Goal: Task Accomplishment & Management: Use online tool/utility

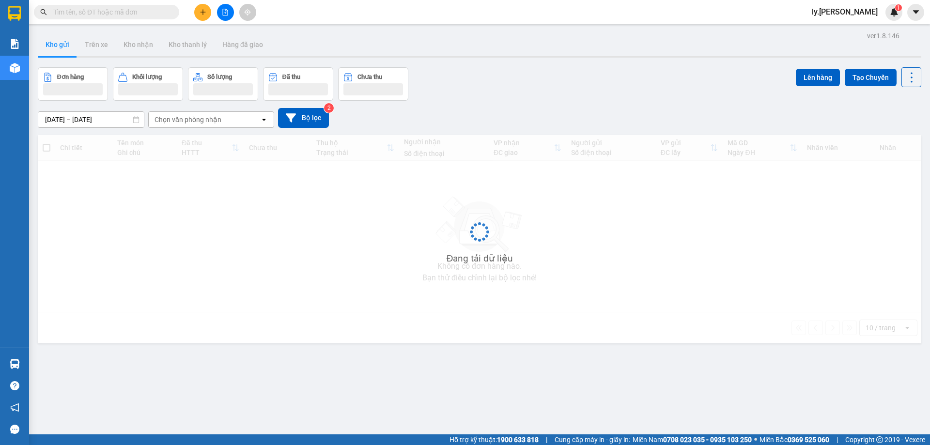
drag, startPoint x: 0, startPoint y: 0, endPoint x: 222, endPoint y: 15, distance: 222.4
click at [222, 15] on icon "file-add" at bounding box center [225, 12] width 7 height 7
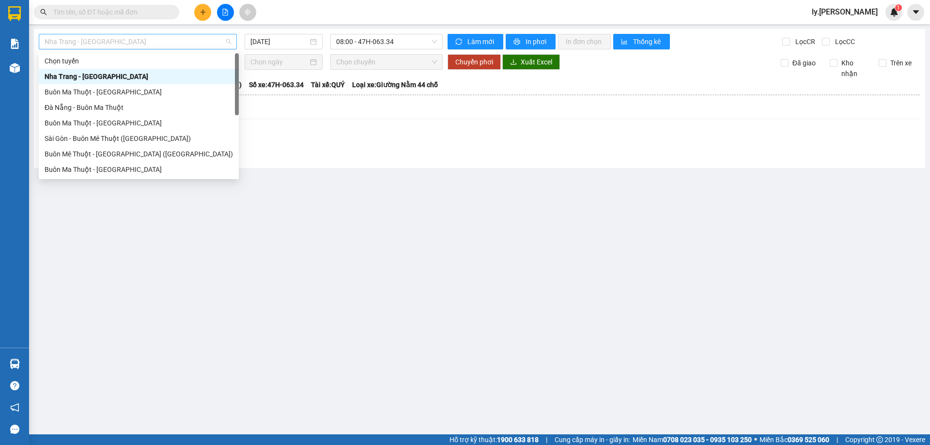
click at [188, 40] on span "Nha Trang - [GEOGRAPHIC_DATA]" at bounding box center [138, 41] width 187 height 15
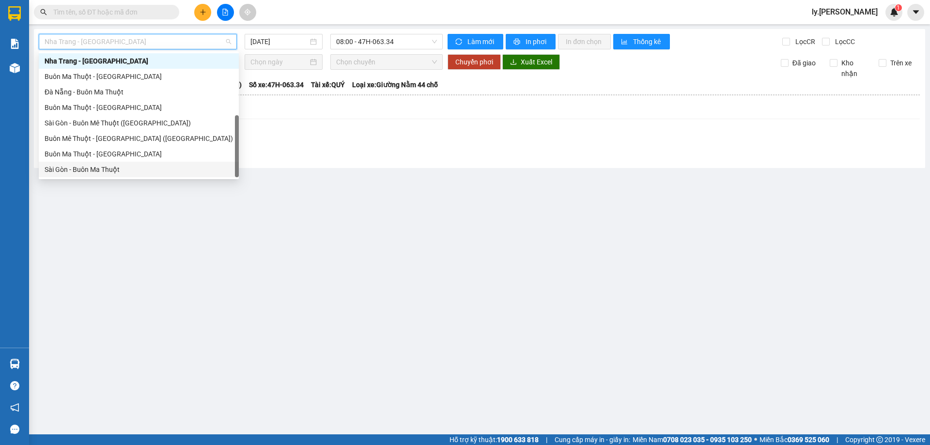
click at [115, 168] on div "Sài Gòn - Buôn Ma Thuột" at bounding box center [139, 169] width 188 height 11
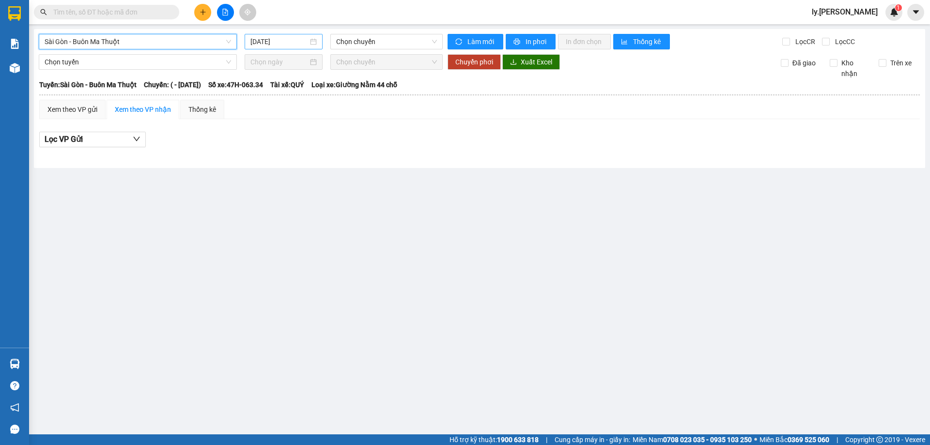
click at [272, 41] on input "[DATE]" at bounding box center [279, 41] width 58 height 11
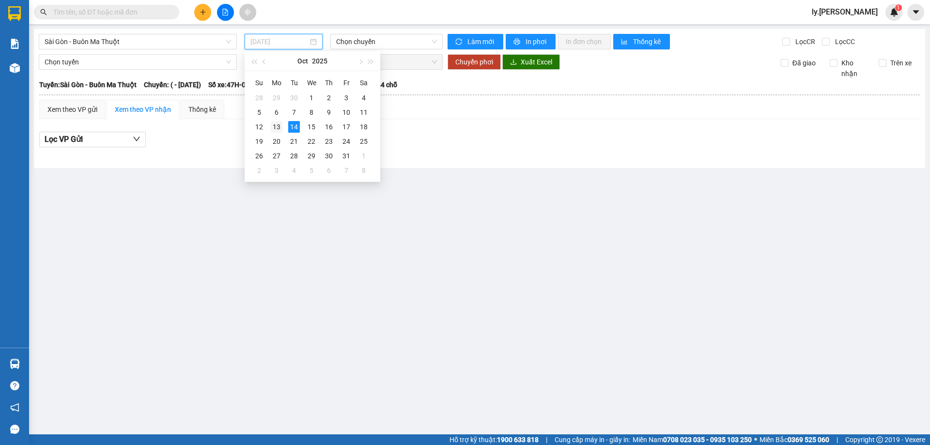
click at [274, 131] on div "13" at bounding box center [277, 127] width 12 height 12
type input "[DATE]"
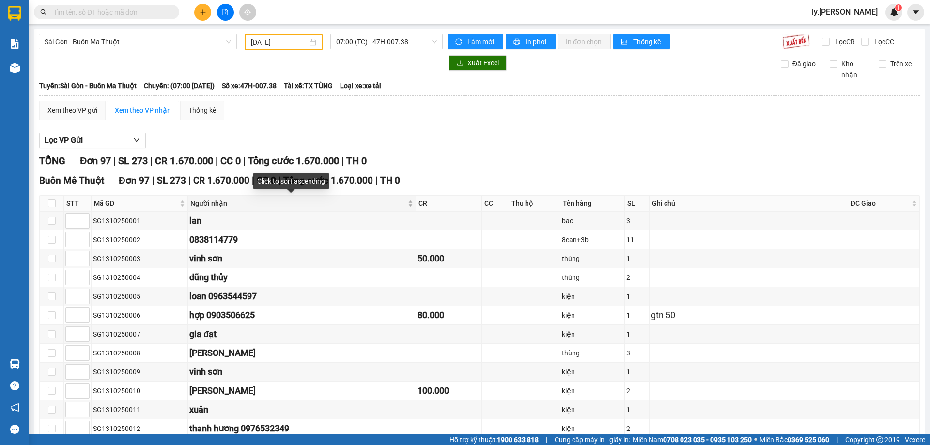
click at [392, 208] on div "Người nhận" at bounding box center [301, 203] width 223 height 11
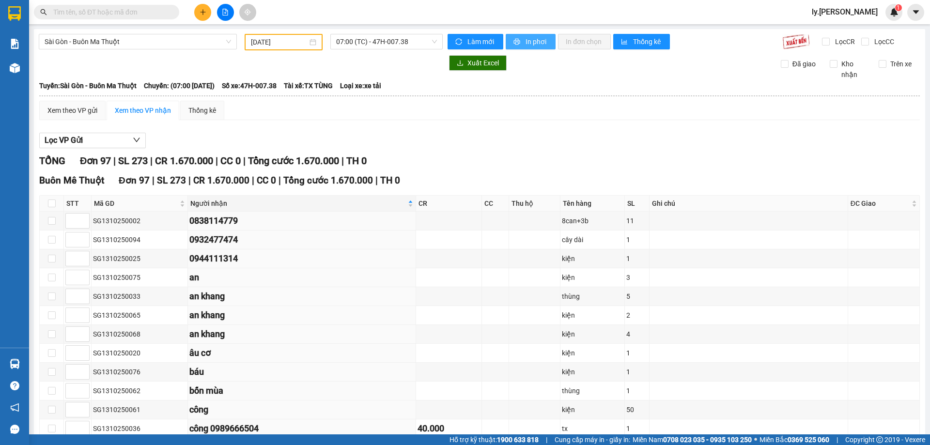
click at [508, 38] on button "In phơi" at bounding box center [531, 42] width 50 height 16
click at [526, 40] on span "In phơi" at bounding box center [537, 41] width 22 height 11
click at [107, 44] on span "Sài Gòn - Buôn Ma Thuột" at bounding box center [138, 41] width 187 height 15
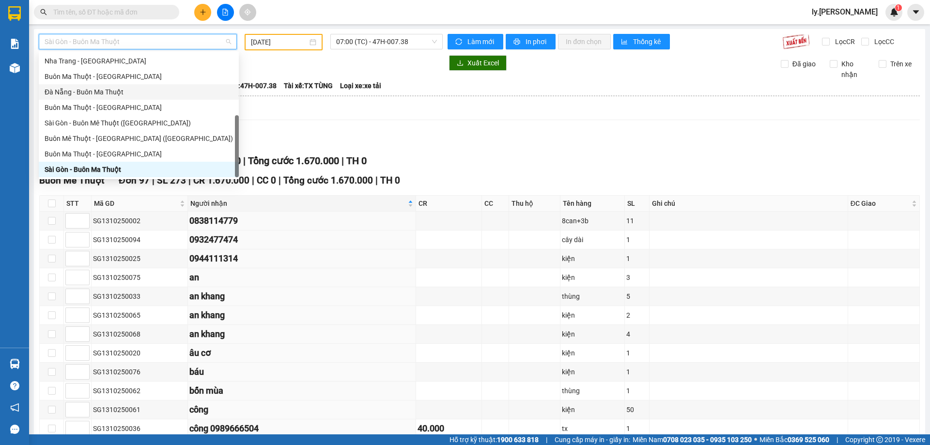
click at [80, 92] on div "Đà Nẵng - Buôn Ma Thuột" at bounding box center [139, 92] width 188 height 11
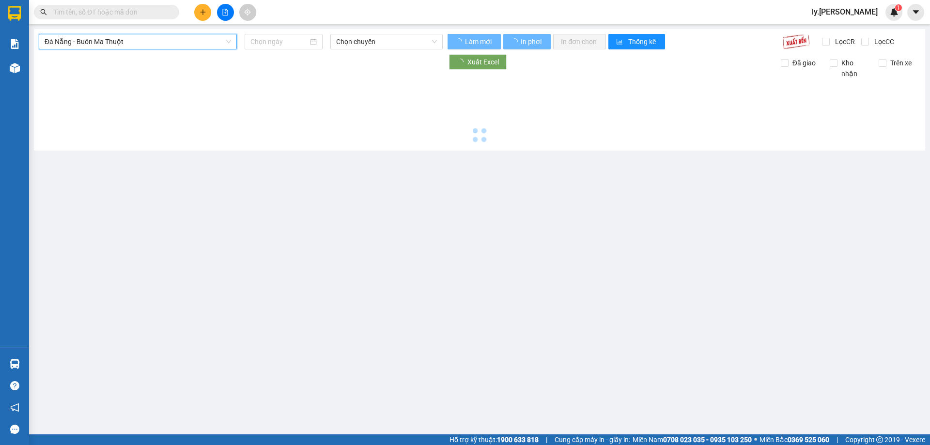
type input "[DATE]"
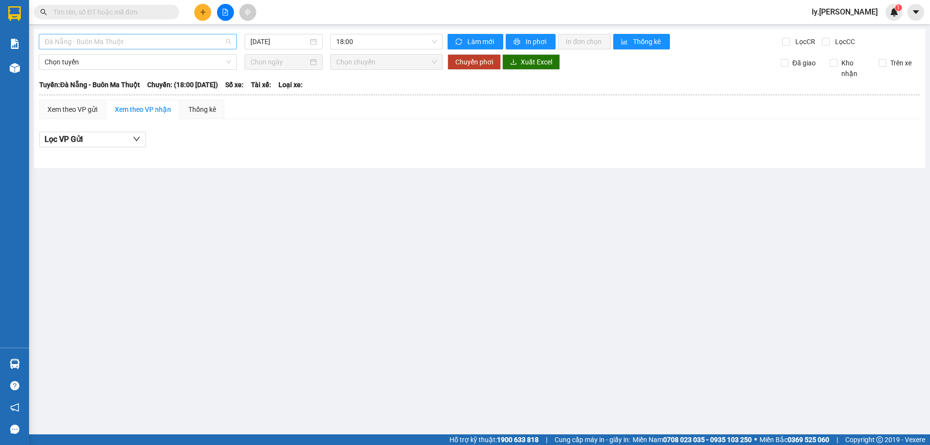
click at [182, 41] on span "Đà Nẵng - Buôn Ma Thuột" at bounding box center [138, 41] width 187 height 15
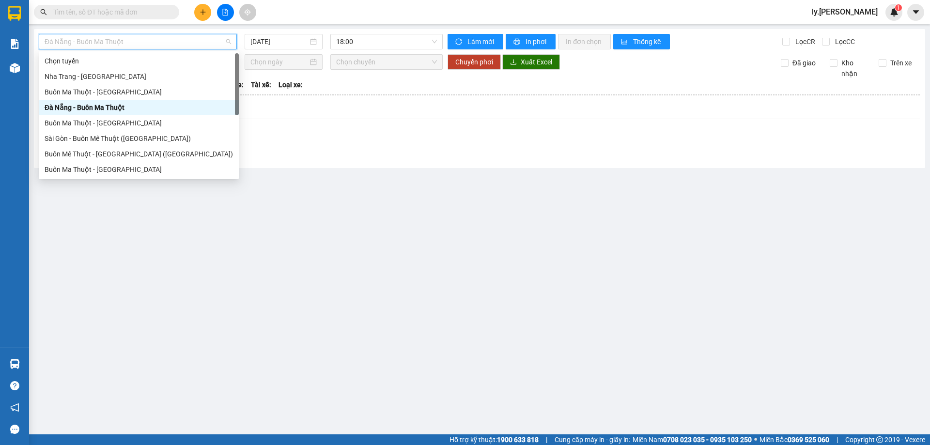
click at [329, 41] on div "18:00" at bounding box center [387, 42] width 120 height 16
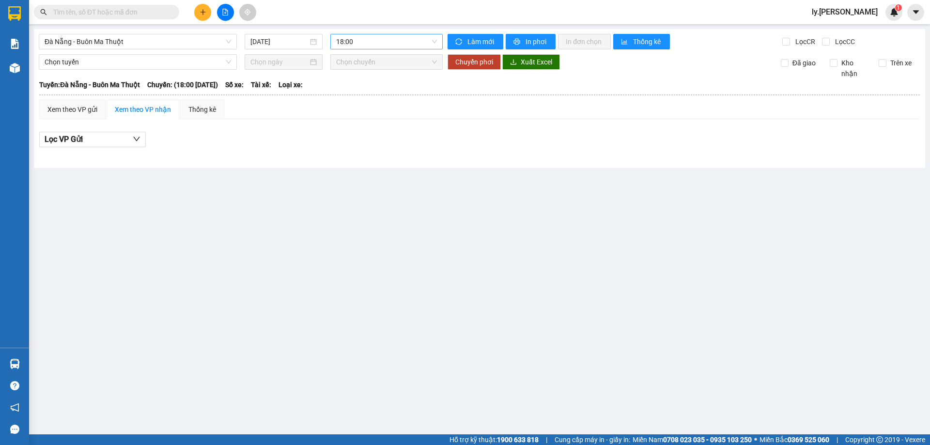
click at [337, 42] on span "18:00" at bounding box center [386, 41] width 101 height 15
click at [287, 41] on input "[DATE]" at bounding box center [279, 41] width 58 height 11
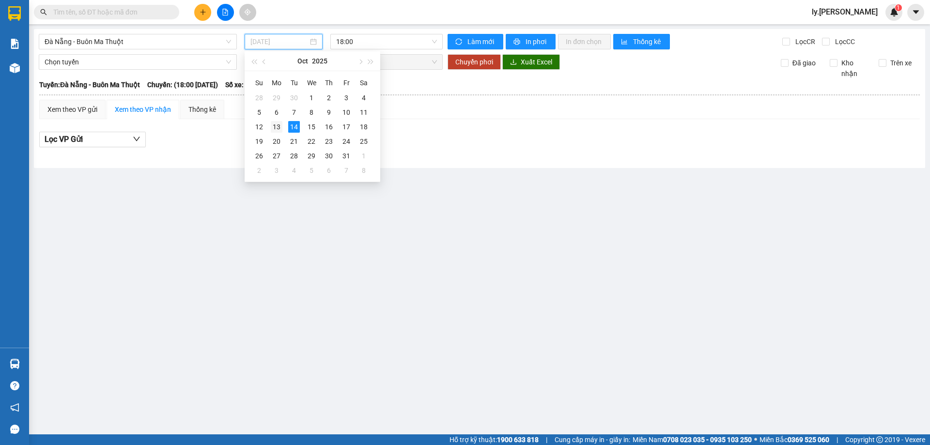
click at [274, 124] on div "13" at bounding box center [277, 127] width 12 height 12
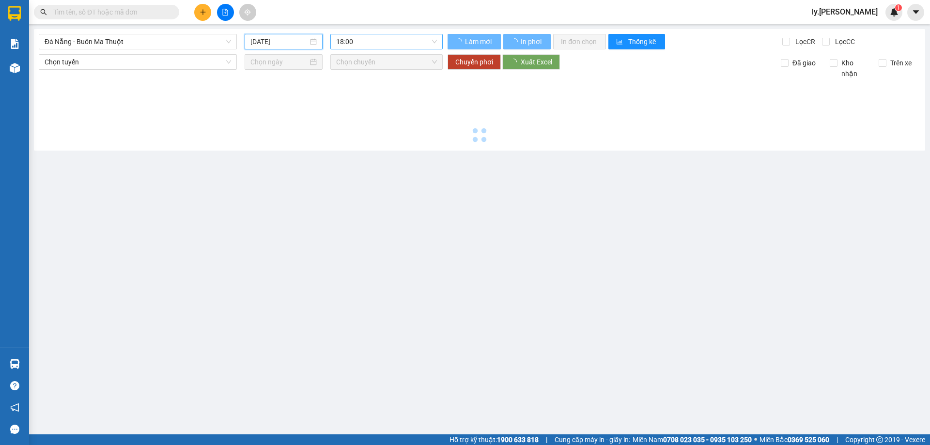
click at [359, 41] on span "18:00" at bounding box center [386, 41] width 101 height 15
type input "[DATE]"
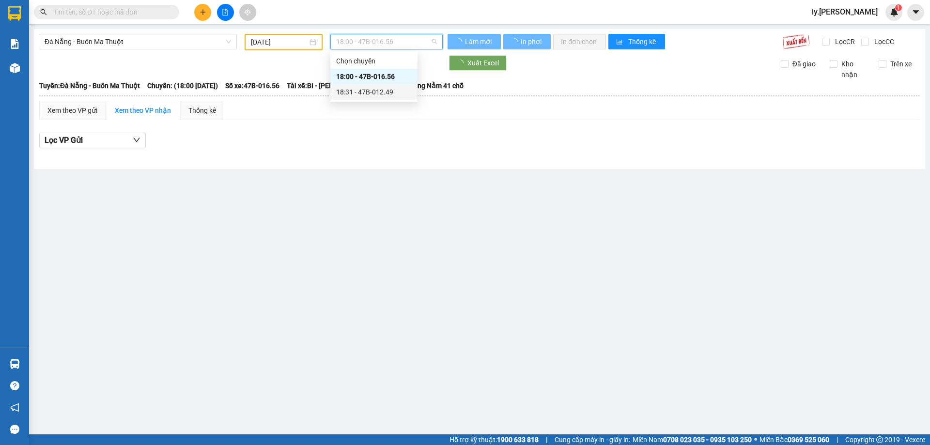
click at [373, 88] on div "18:31 - 47B-012.49" at bounding box center [374, 92] width 76 height 11
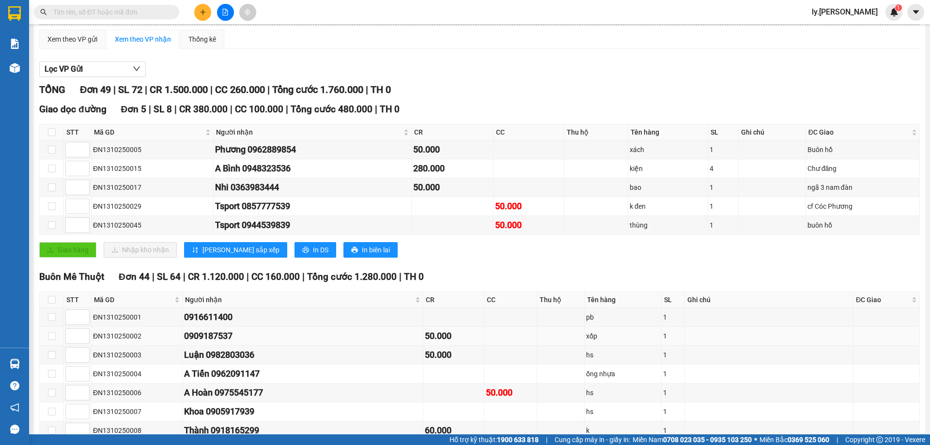
scroll to position [145, 0]
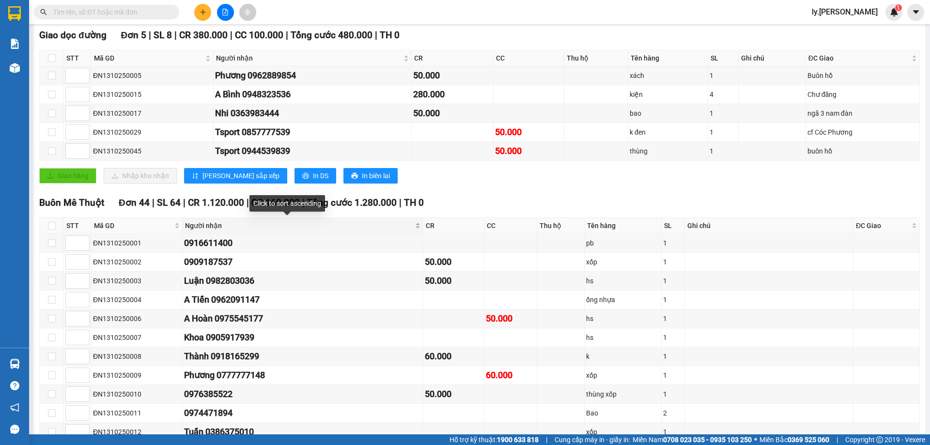
click at [390, 229] on div "Người nhận" at bounding box center [302, 225] width 235 height 11
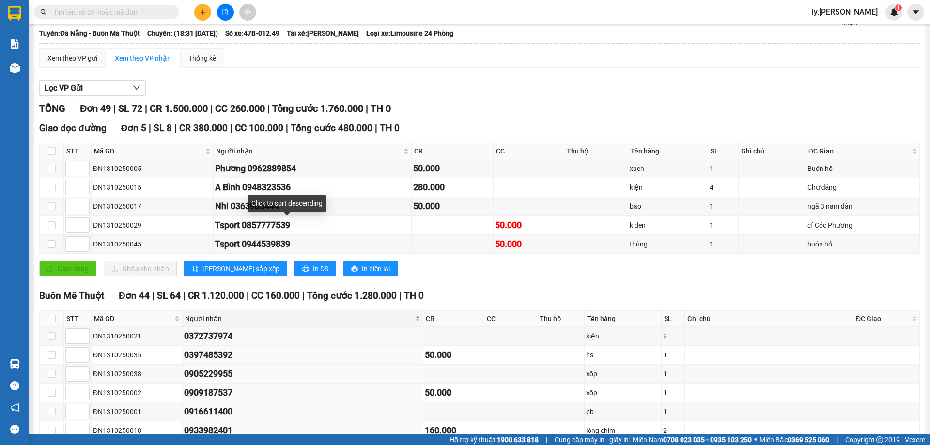
scroll to position [0, 0]
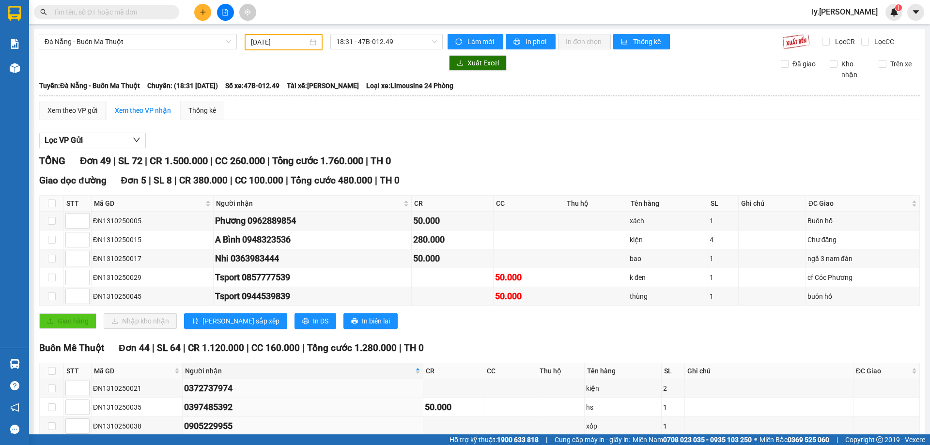
click at [232, 14] on button at bounding box center [225, 12] width 17 height 17
click at [226, 11] on icon "file-add" at bounding box center [225, 12] width 5 height 7
click at [228, 12] on icon "file-add" at bounding box center [225, 12] width 5 height 7
click at [220, 15] on button at bounding box center [225, 12] width 17 height 17
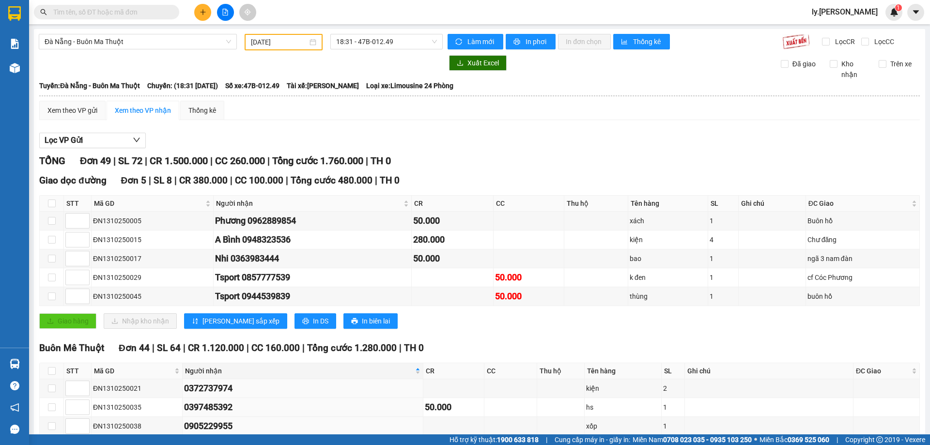
click at [222, 10] on icon "file-add" at bounding box center [225, 12] width 7 height 7
click at [225, 9] on icon "file-add" at bounding box center [225, 12] width 5 height 7
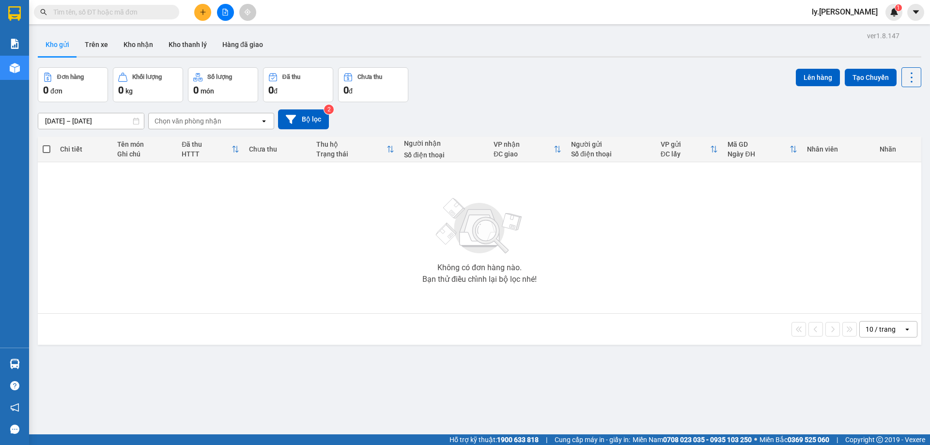
click at [226, 16] on button at bounding box center [225, 12] width 17 height 17
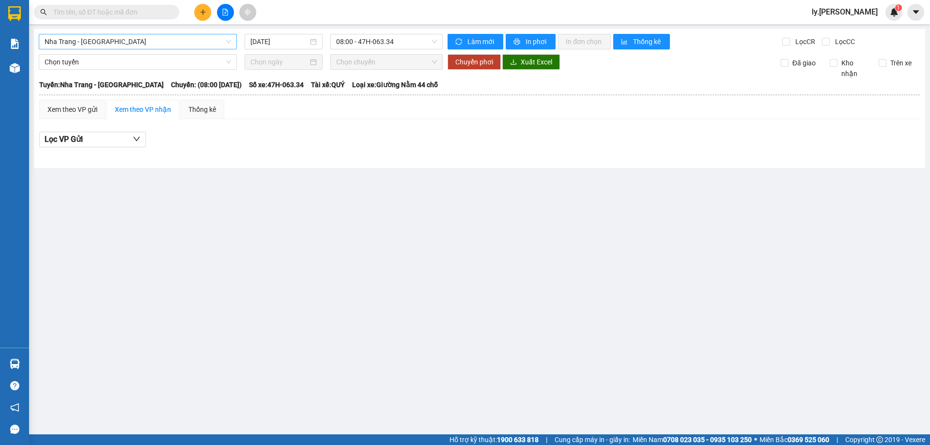
click at [131, 46] on span "Nha Trang - [GEOGRAPHIC_DATA]" at bounding box center [138, 41] width 187 height 15
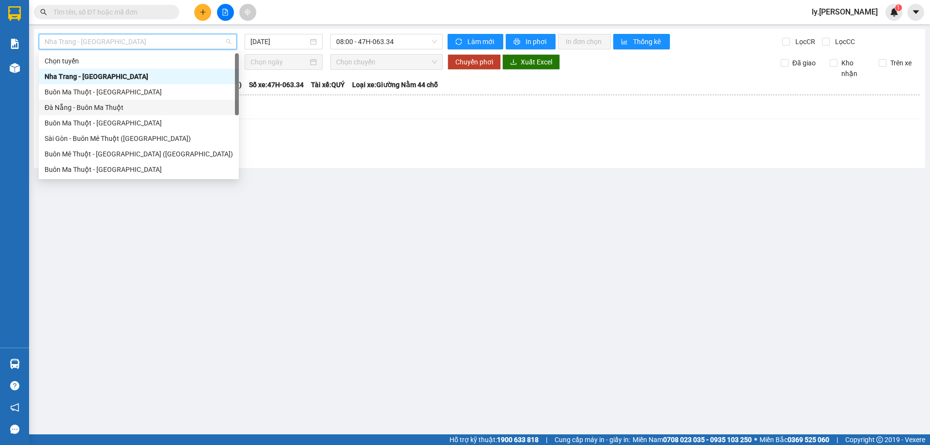
click at [113, 104] on div "Đà Nẵng - Buôn Ma Thuột" at bounding box center [139, 107] width 188 height 11
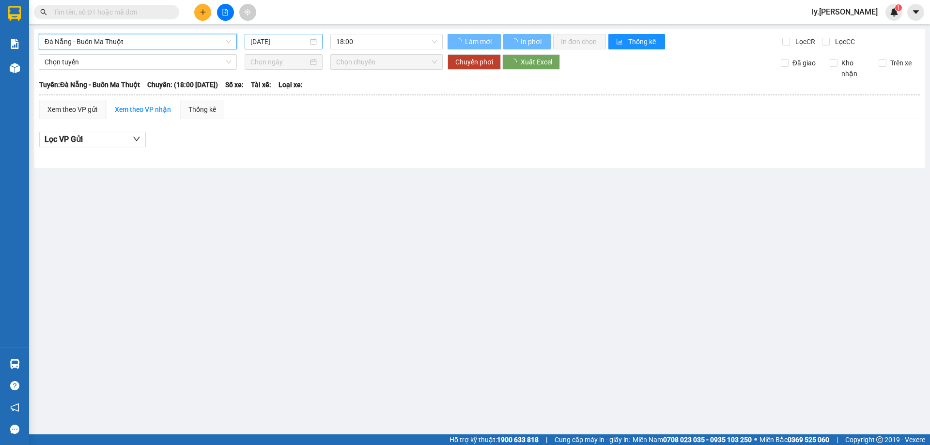
click at [264, 42] on input "[DATE]" at bounding box center [279, 41] width 58 height 11
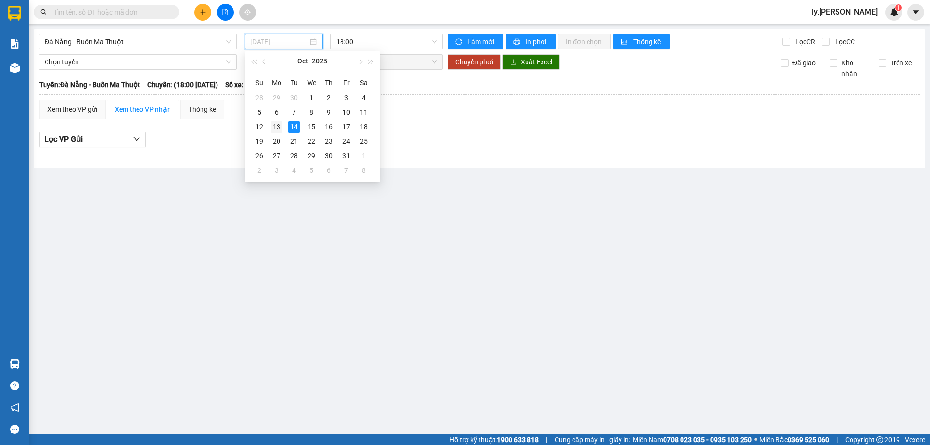
click at [274, 121] on td "13" at bounding box center [276, 127] width 17 height 15
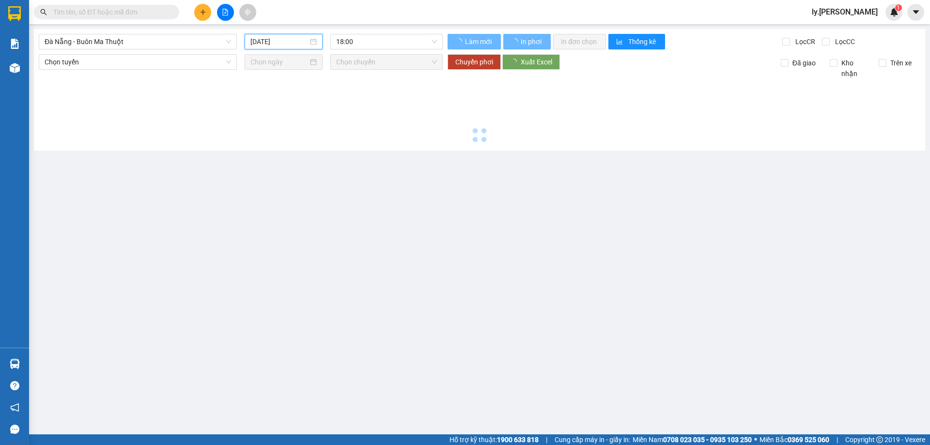
click at [360, 57] on div "Chọn tuyến Chọn chuyến" at bounding box center [241, 62] width 404 height 16
type input "[DATE]"
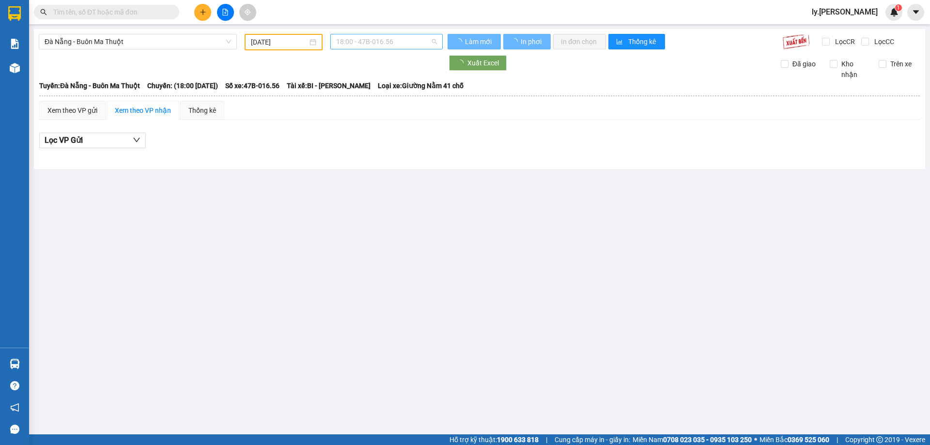
click at [371, 48] on span "18:00 - 47B-016.56" at bounding box center [386, 41] width 101 height 15
click at [366, 93] on div "18:31 - 47B-012.49" at bounding box center [374, 92] width 76 height 11
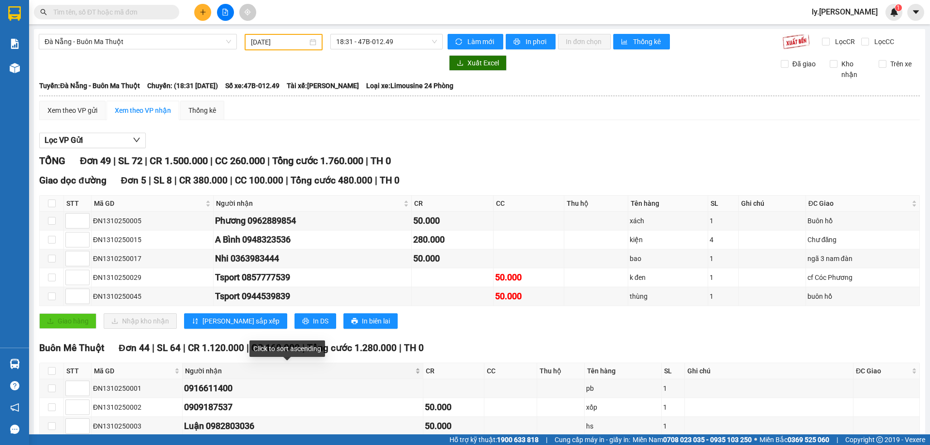
click at [390, 372] on div "Người nhận" at bounding box center [302, 371] width 235 height 11
click at [527, 43] on span "In phơi" at bounding box center [537, 41] width 22 height 11
drag, startPoint x: 515, startPoint y: 40, endPoint x: 507, endPoint y: 36, distance: 8.9
click at [515, 40] on icon "printer" at bounding box center [517, 42] width 6 height 6
